Goal: Check status

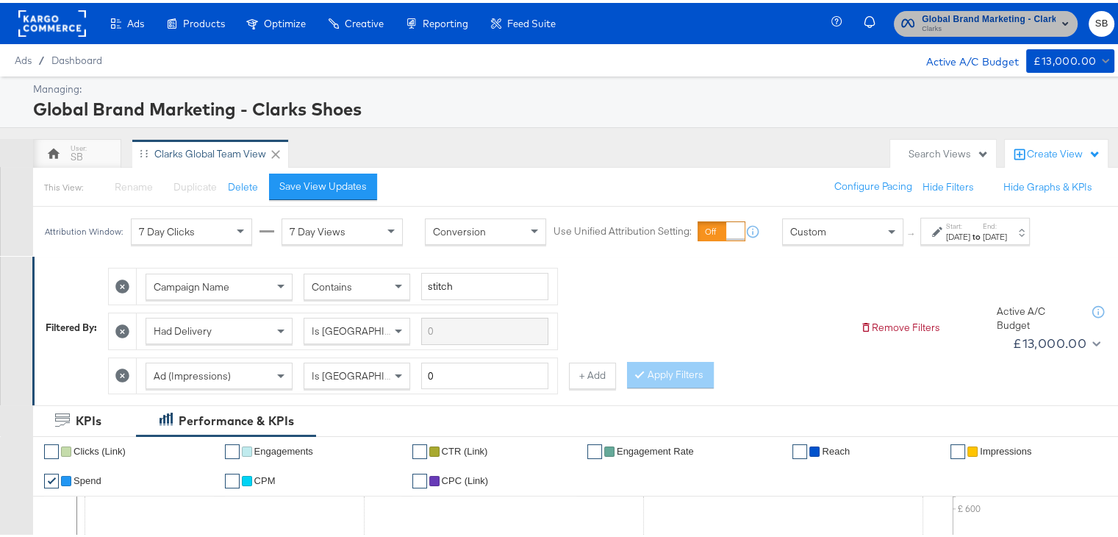
click at [962, 10] on span "Global Brand Marketing - Clarks Shoes" at bounding box center [989, 16] width 134 height 15
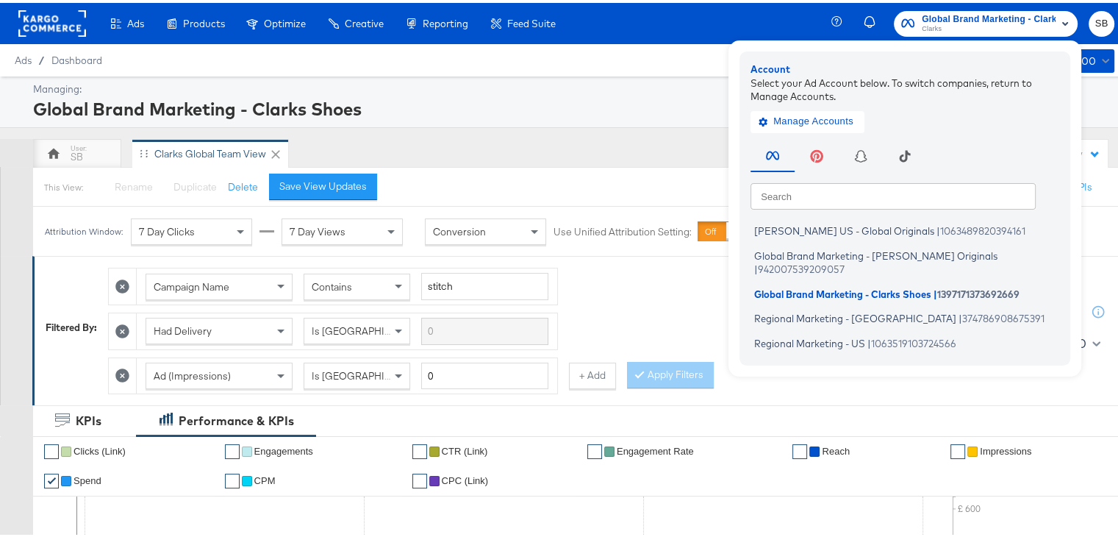
click at [647, 124] on div "Managing: Global Brand Marketing - Clarks Shoes" at bounding box center [564, 99] width 1129 height 51
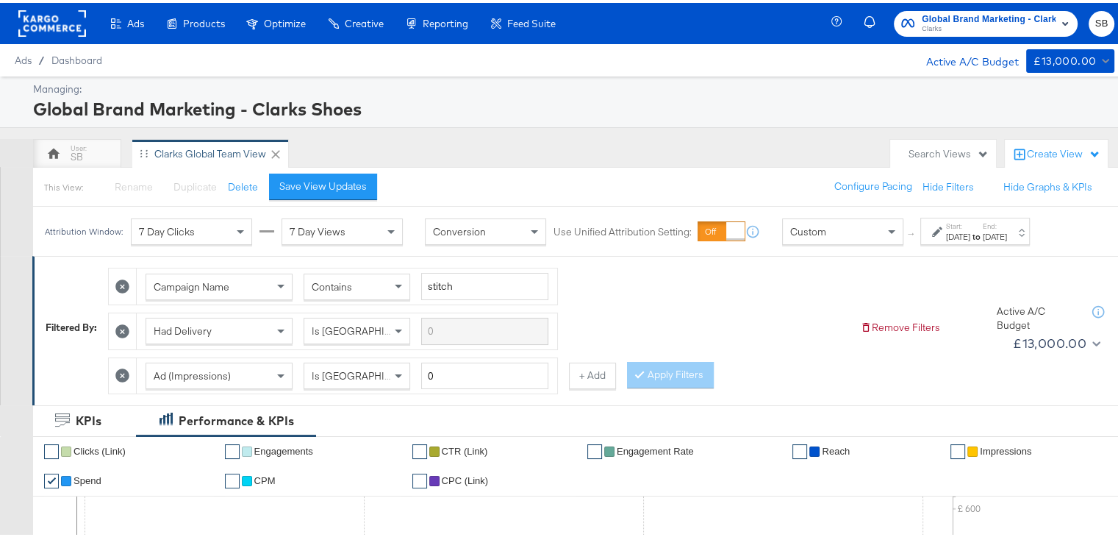
click at [983, 234] on strong "to" at bounding box center [977, 233] width 12 height 11
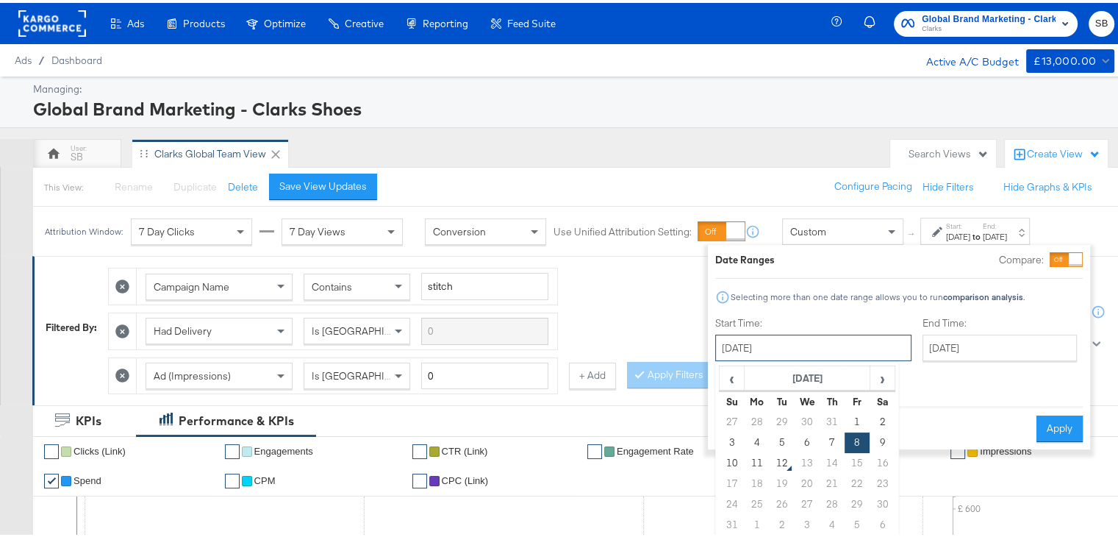
click at [809, 348] on input "[DATE]" at bounding box center [813, 345] width 196 height 26
click at [851, 411] on td "1" at bounding box center [857, 419] width 25 height 21
type input "[DATE]"
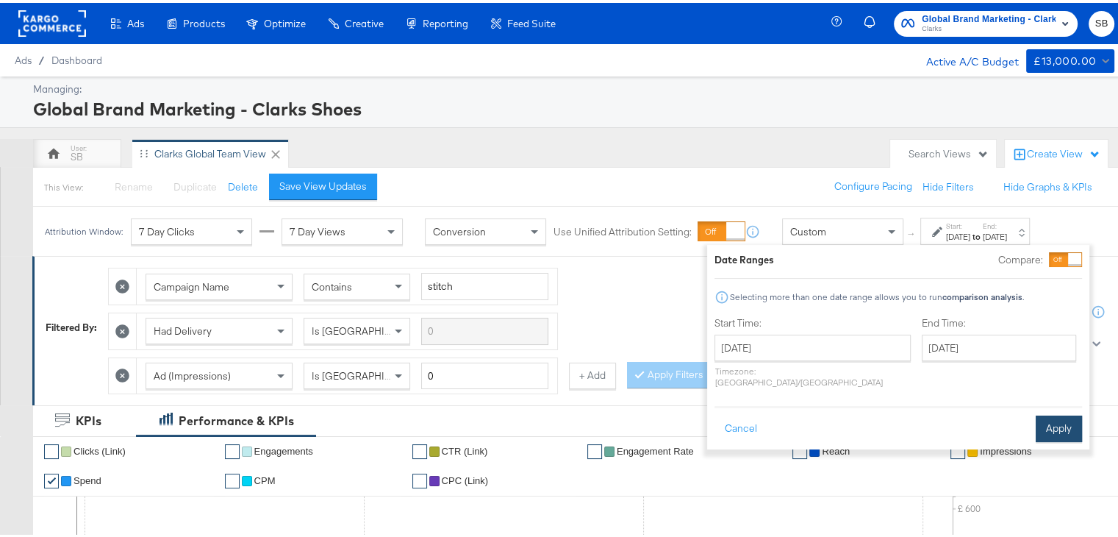
click at [1048, 412] on button "Apply" at bounding box center [1059, 425] width 46 height 26
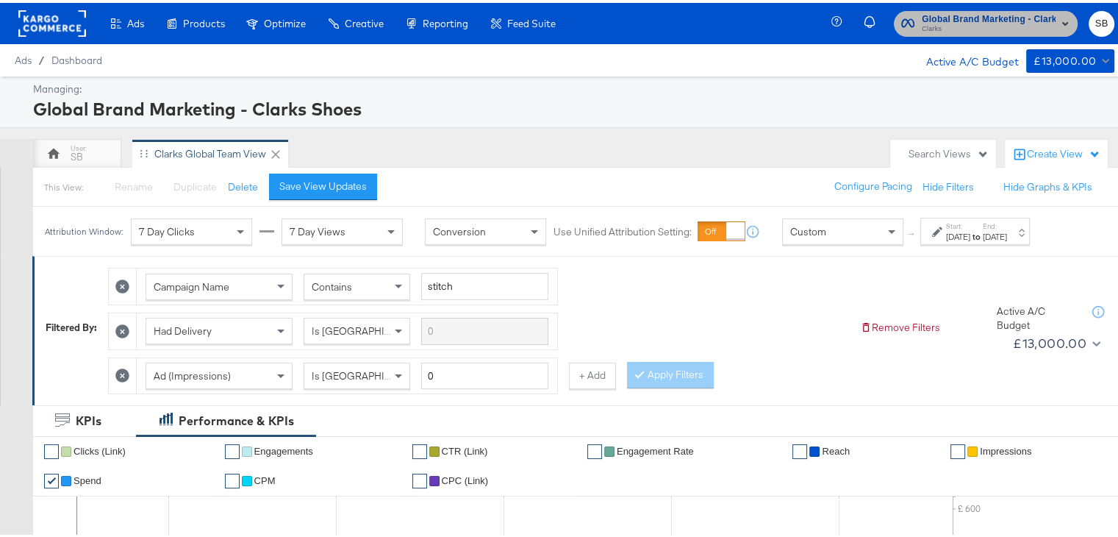
click at [1000, 24] on span "Clarks" at bounding box center [989, 27] width 134 height 12
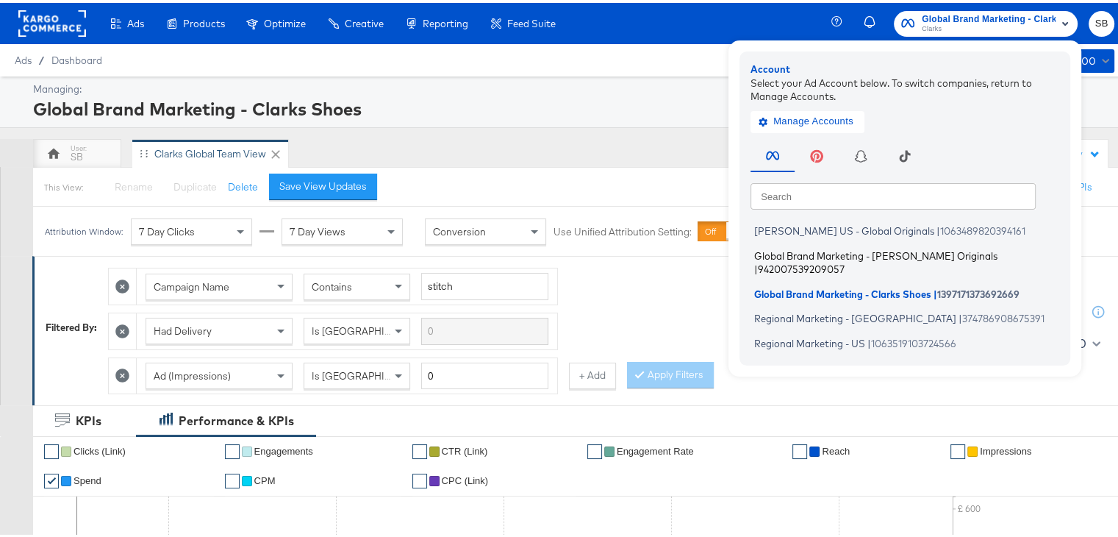
click at [823, 249] on span "Global Brand Marketing - [PERSON_NAME] Originals" at bounding box center [875, 252] width 243 height 12
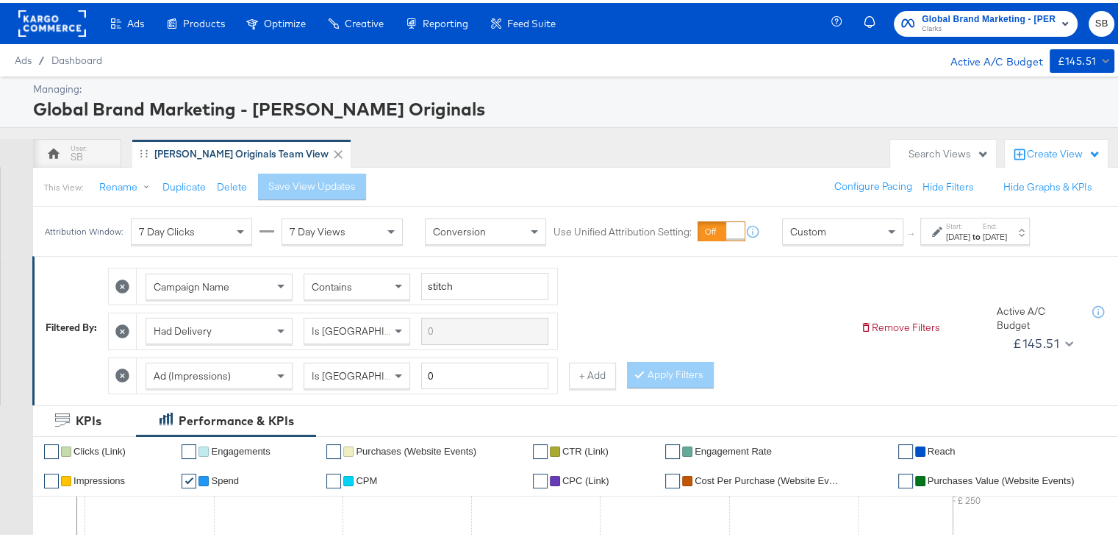
click at [971, 221] on label "Start:" at bounding box center [958, 223] width 24 height 10
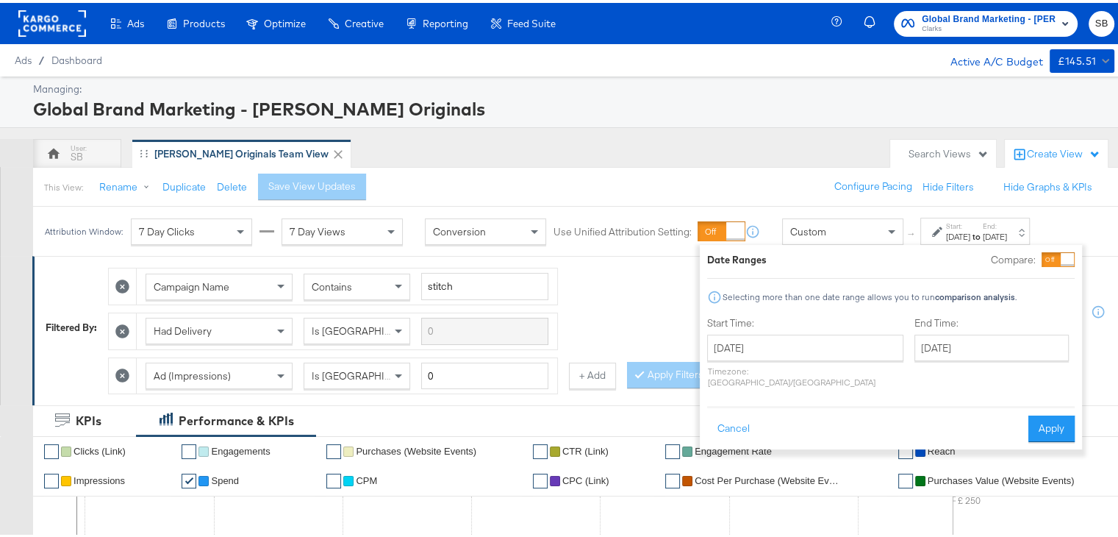
click at [971, 226] on label "Start:" at bounding box center [958, 223] width 24 height 10
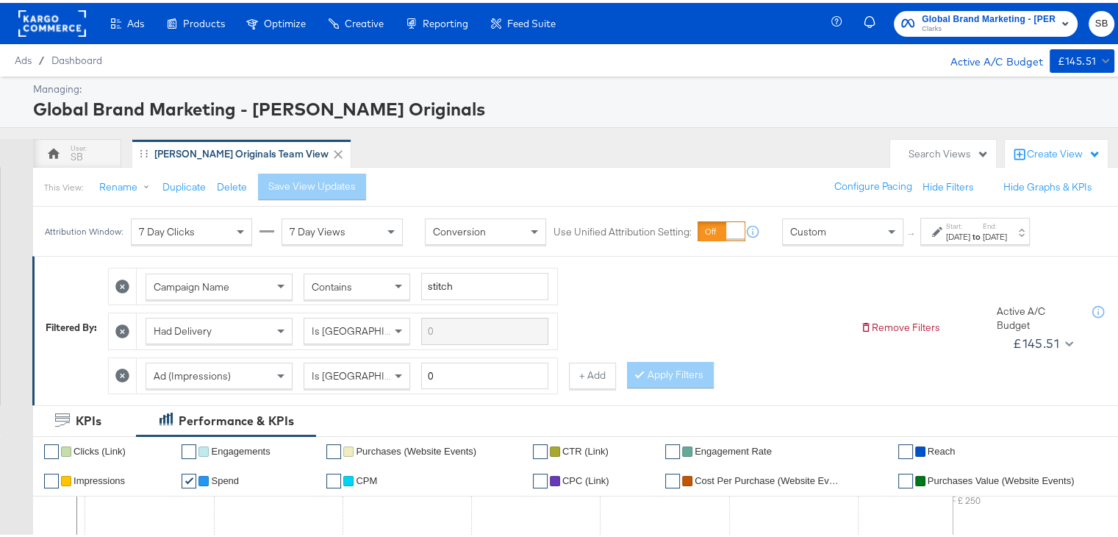
click at [971, 226] on label "Start:" at bounding box center [958, 223] width 24 height 10
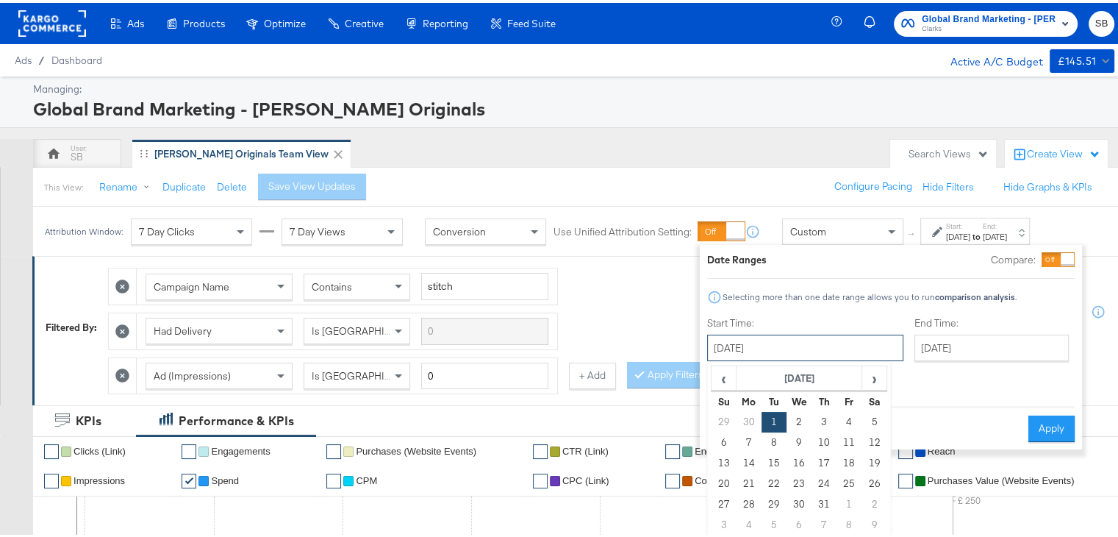
click at [784, 343] on input "[DATE]" at bounding box center [805, 345] width 196 height 26
click at [876, 374] on span "›" at bounding box center [874, 375] width 23 height 22
click at [847, 411] on td "1" at bounding box center [849, 419] width 25 height 21
type input "[DATE]"
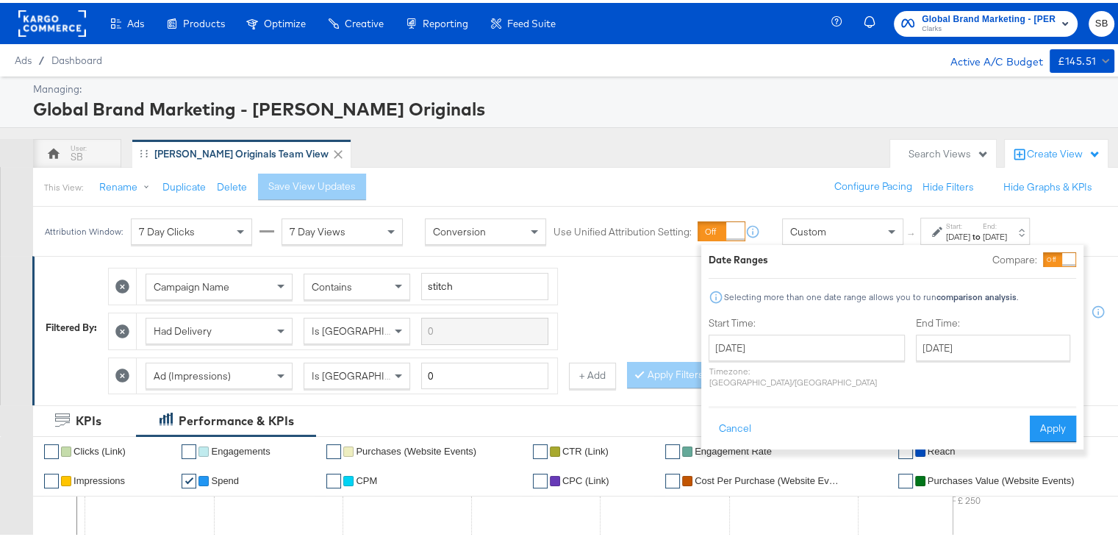
click at [847, 411] on div "Cancel Apply" at bounding box center [893, 421] width 368 height 36
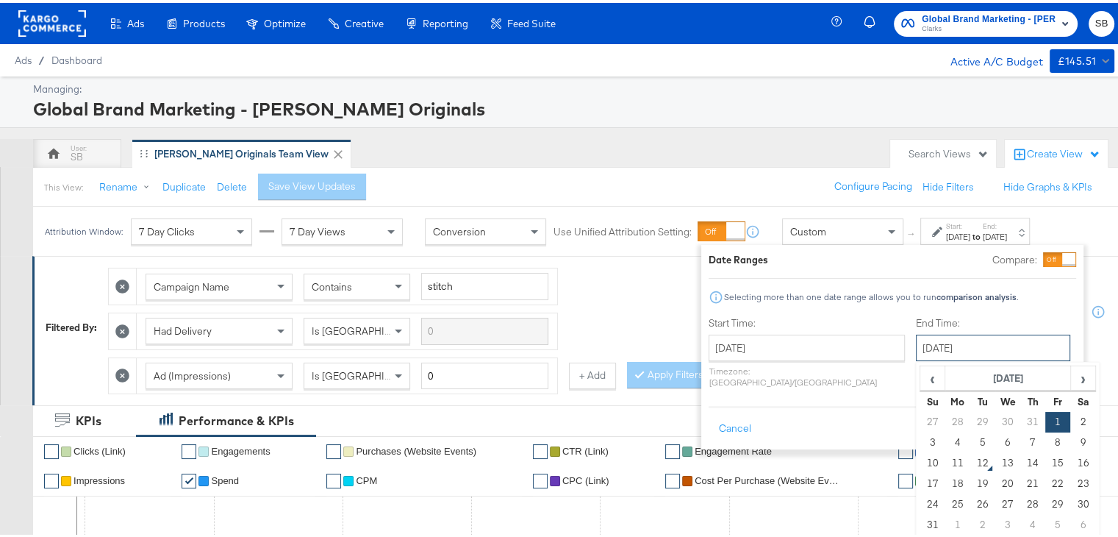
click at [916, 349] on input "[DATE]" at bounding box center [993, 345] width 154 height 26
drag, startPoint x: 890, startPoint y: 349, endPoint x: 912, endPoint y: 435, distance: 89.3
click at [916, 358] on div "August 1st 2025 ‹ August 2025 › Su Mo Tu We Th Fr Sa 27 28 29 30 31 1 2 3 4 5 6…" at bounding box center [993, 345] width 154 height 26
click at [946, 462] on td "11" at bounding box center [958, 460] width 25 height 21
type input "[DATE]"
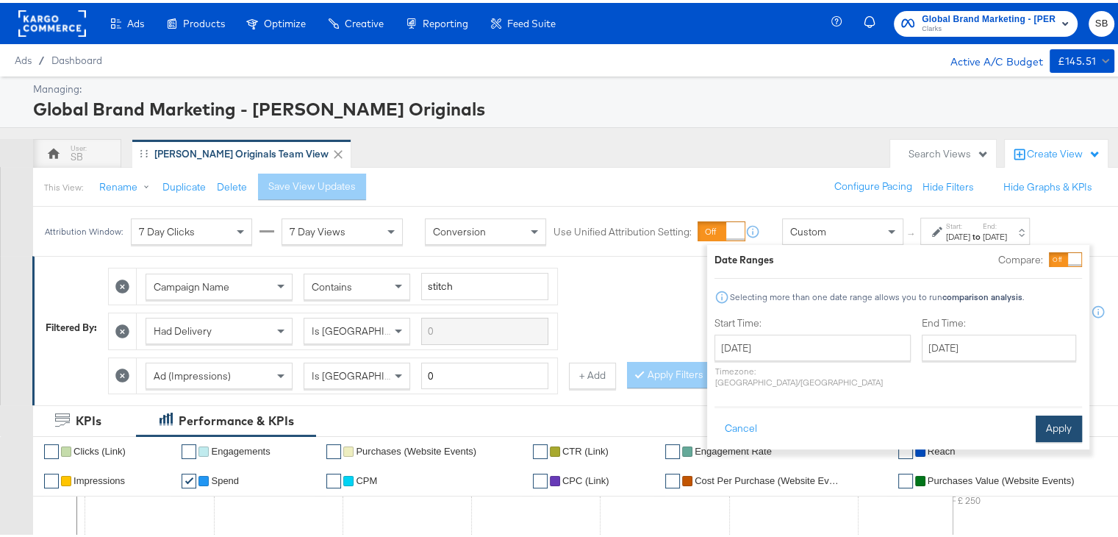
click at [1054, 412] on button "Apply" at bounding box center [1059, 425] width 46 height 26
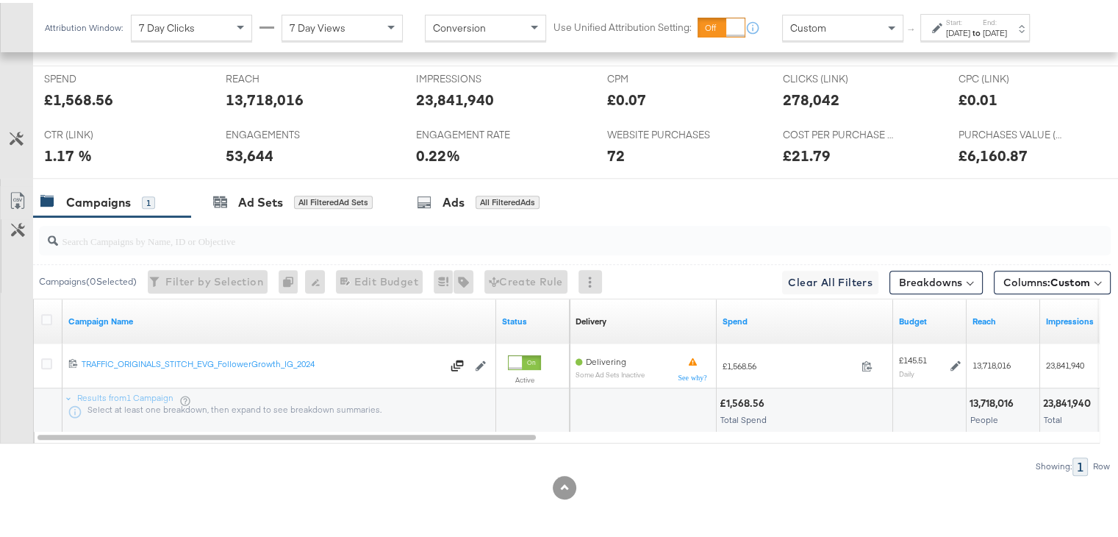
scroll to position [685, 0]
